Goal: Task Accomplishment & Management: Manage account settings

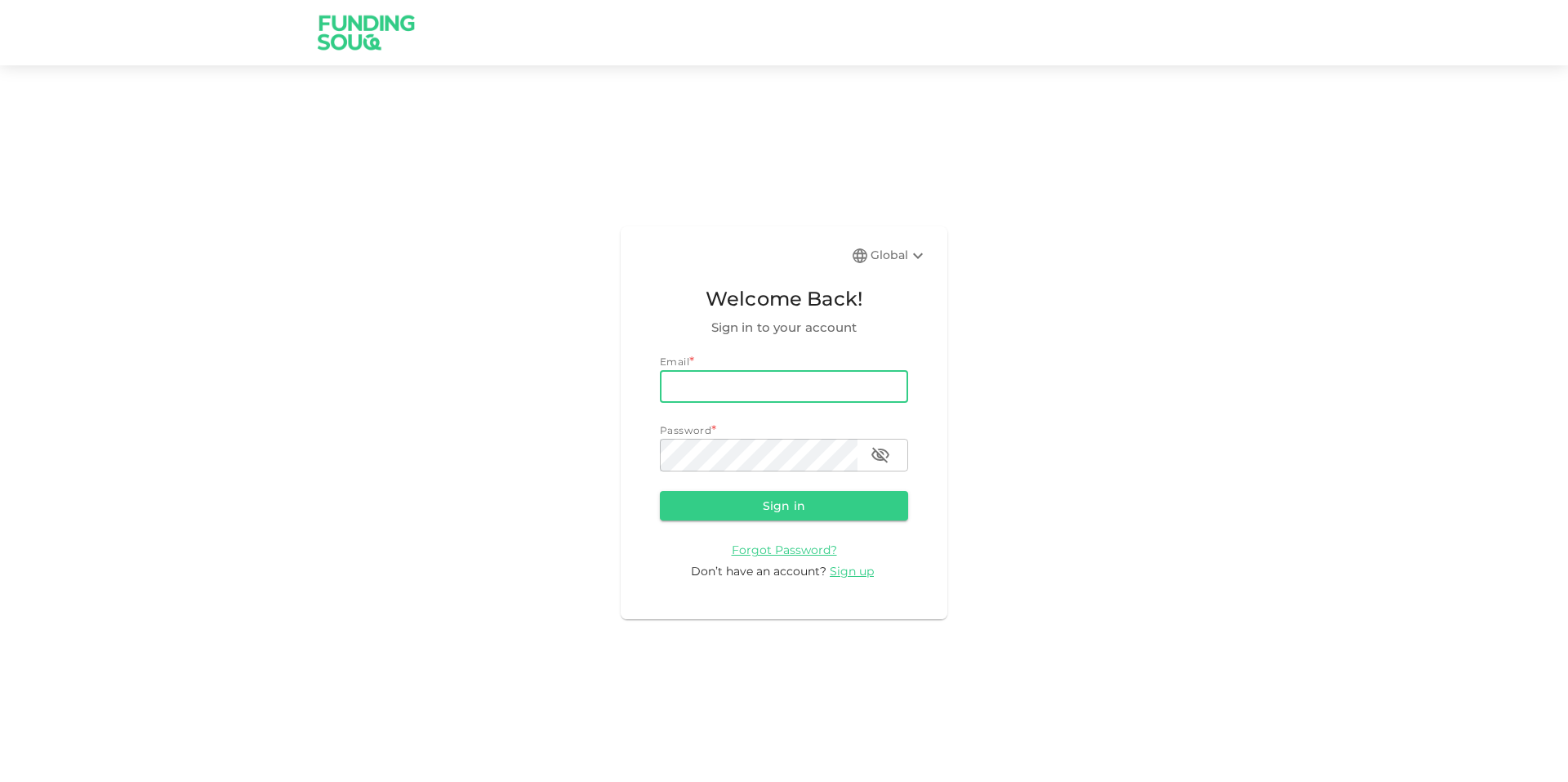
click at [740, 378] on input "email" at bounding box center [784, 386] width 249 height 32
click at [775, 382] on input "Muhd_Hasmul_555@gmail.com" at bounding box center [784, 386] width 249 height 32
click at [770, 386] on input "Muhd_Hasmul555@gmail.com" at bounding box center [784, 386] width 249 height 32
click at [724, 386] on input "Muhd_Hasmul.555@gmail.com" at bounding box center [784, 386] width 249 height 32
click at [721, 386] on input "Muhd_Hasmul.555@gmail.com" at bounding box center [784, 386] width 249 height 32
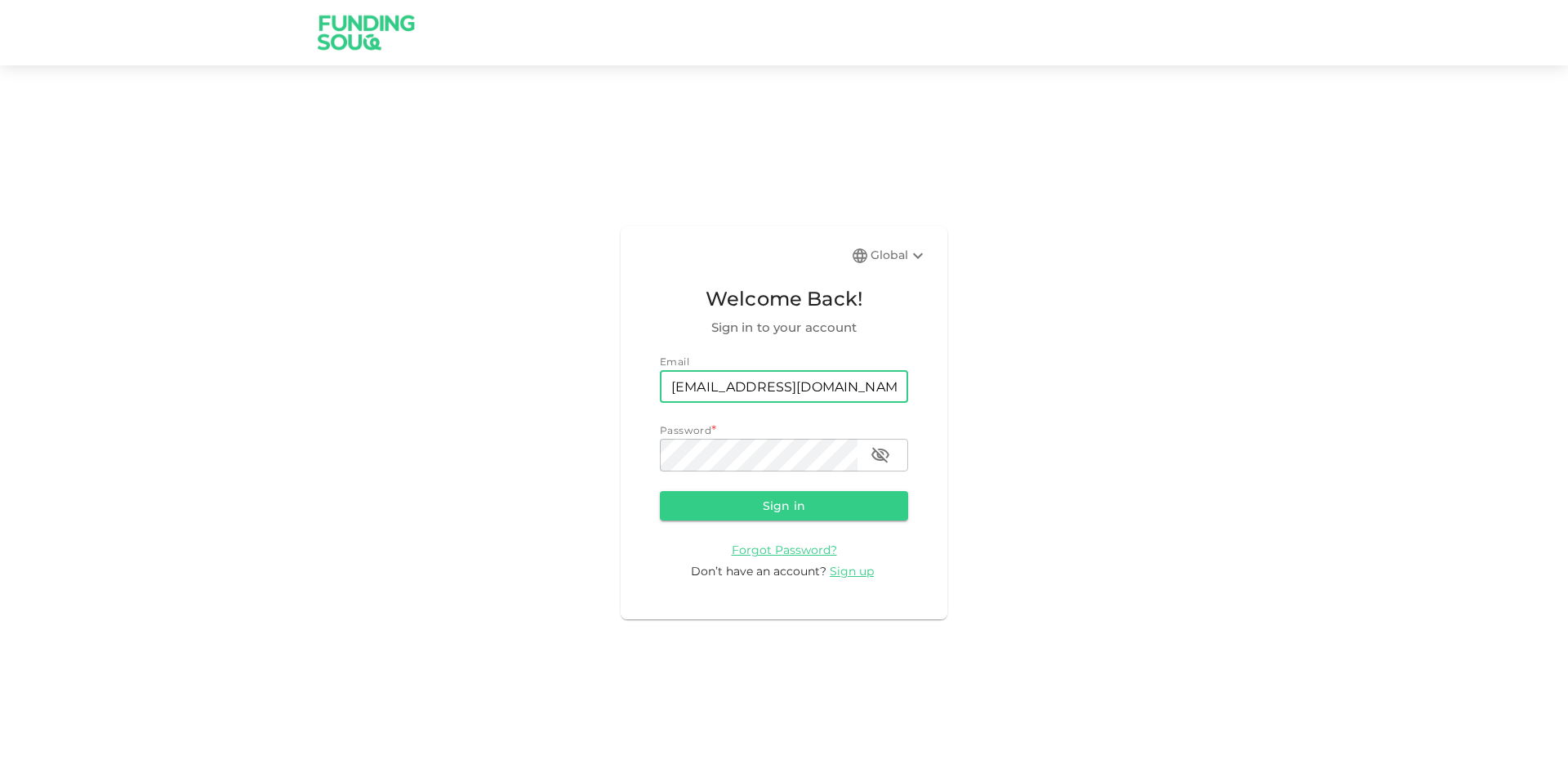
type input "Muhd.Hasmul.555@gmail.com"
drag, startPoint x: 862, startPoint y: 458, endPoint x: 871, endPoint y: 457, distance: 9.1
click at [863, 458] on div "password" at bounding box center [784, 455] width 249 height 32
click at [871, 457] on icon "button" at bounding box center [880, 455] width 19 height 19
click at [660, 491] on button "Sign in" at bounding box center [784, 506] width 249 height 30
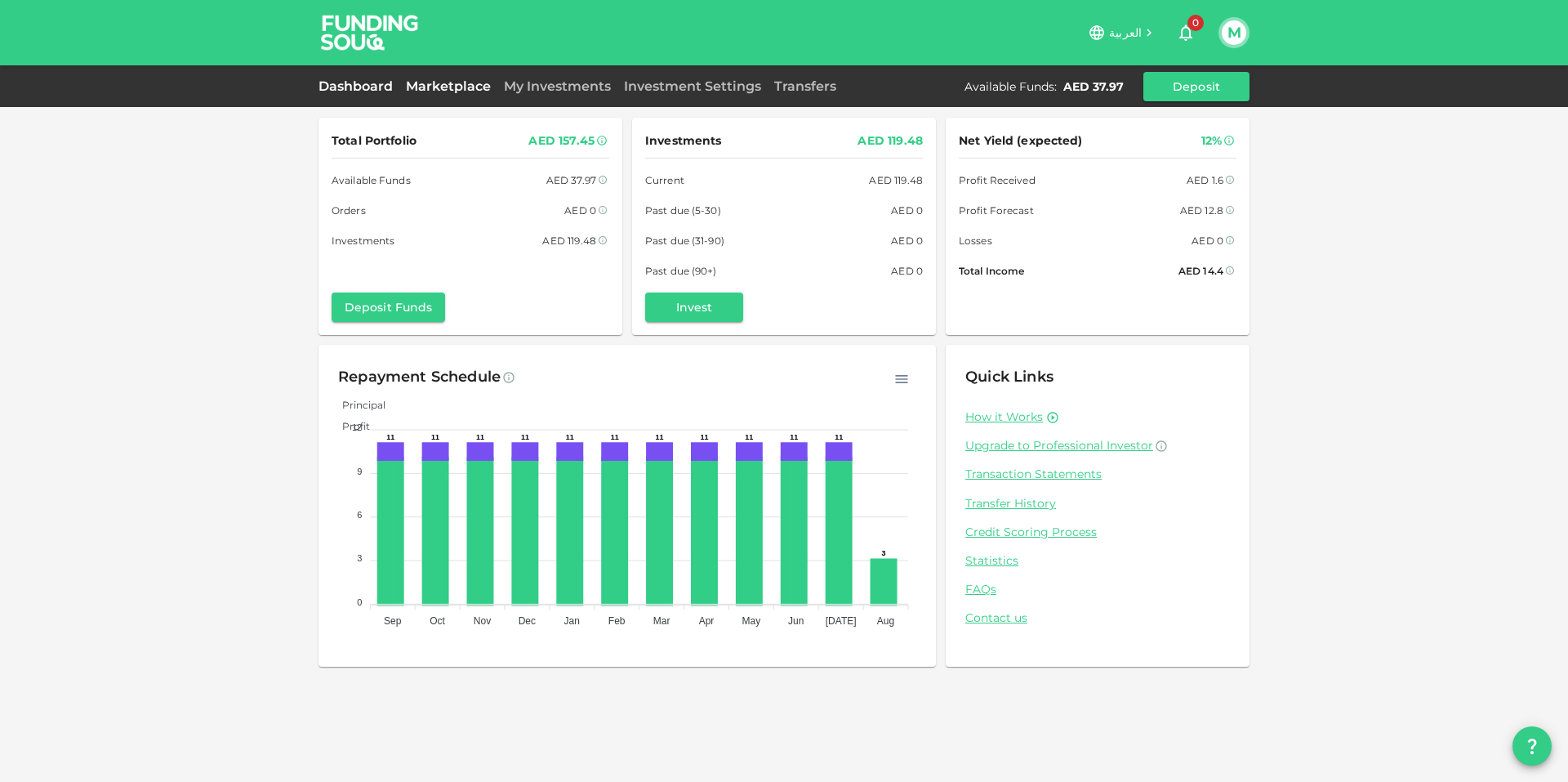
click at [432, 88] on link "Marketplace" at bounding box center [449, 86] width 98 height 16
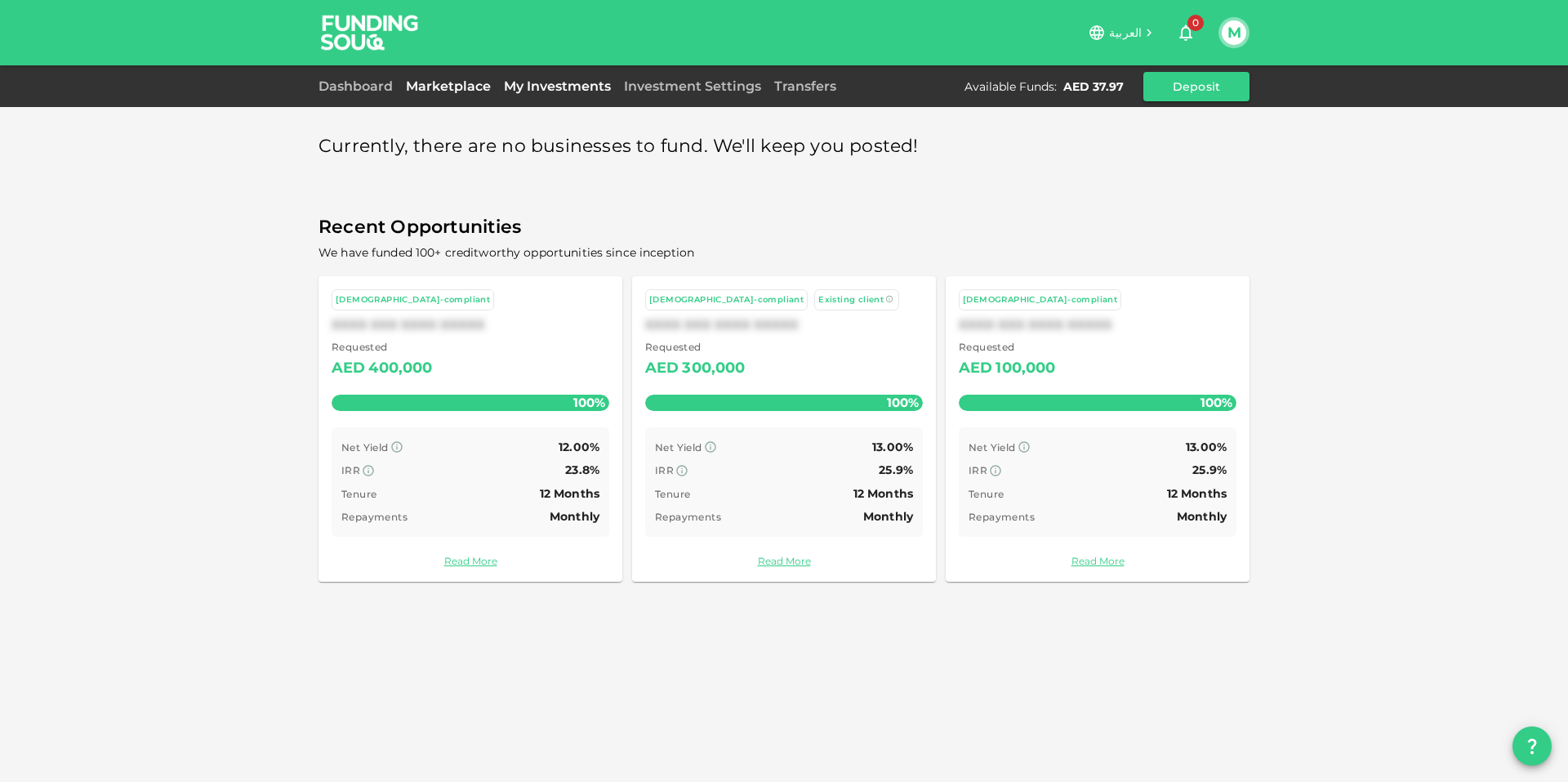
click at [551, 82] on link "My Investments" at bounding box center [557, 86] width 120 height 16
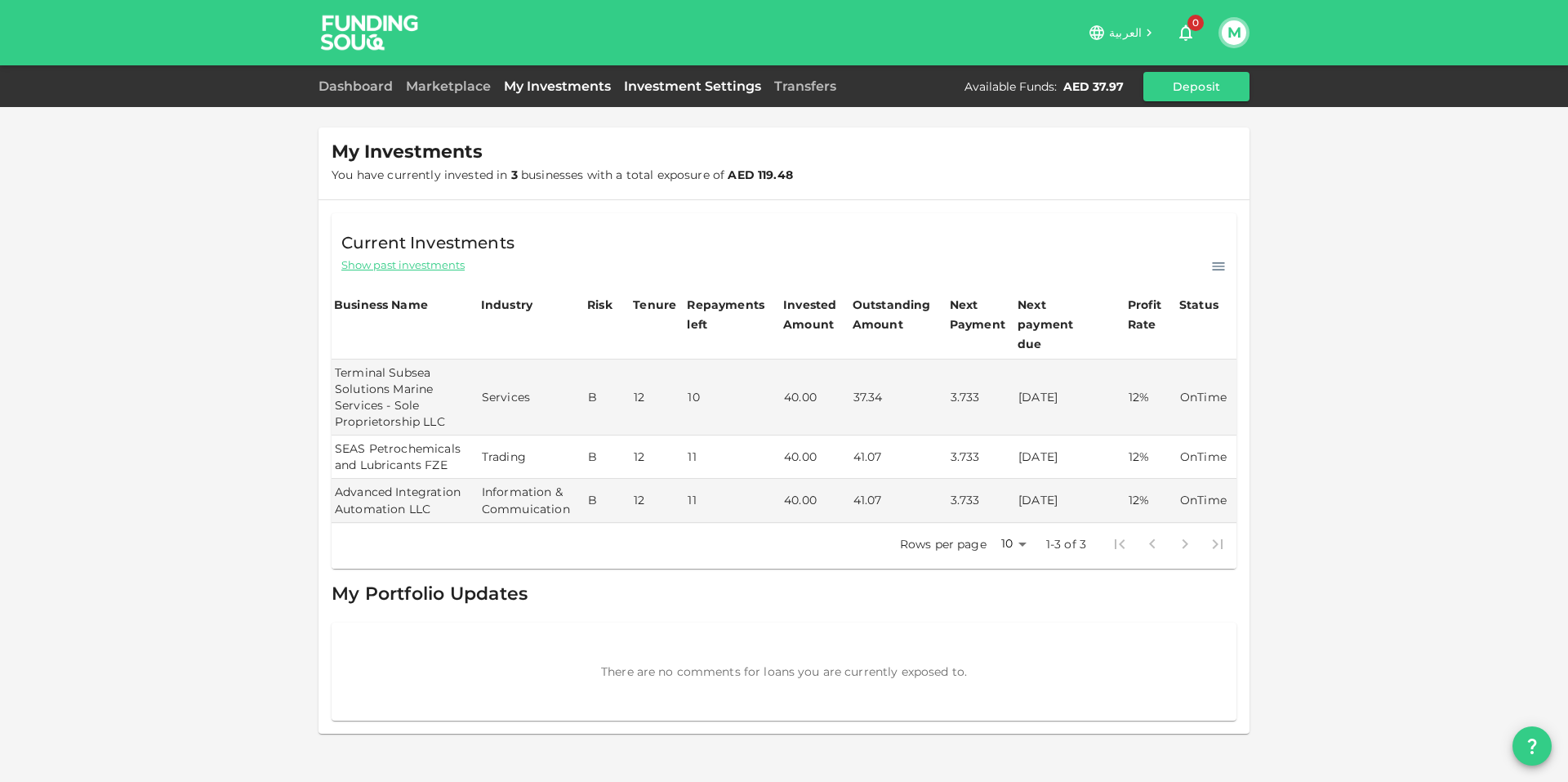
click at [712, 88] on link "Investment Settings" at bounding box center [693, 86] width 150 height 16
